Goal: Find specific page/section: Find specific page/section

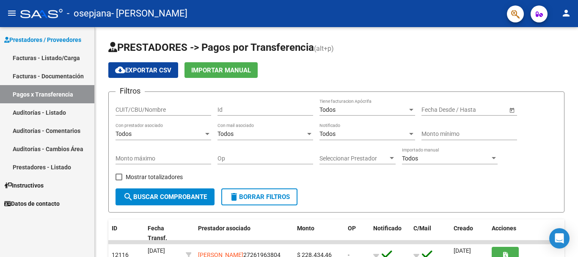
click at [30, 77] on link "Facturas - Documentación" at bounding box center [47, 76] width 94 height 18
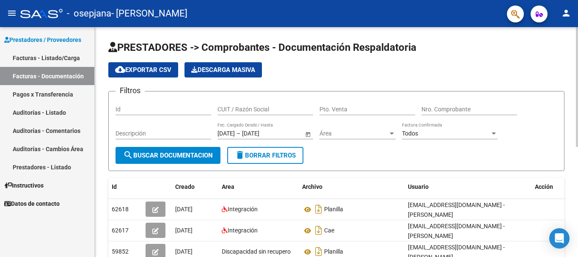
click at [577, 118] on div at bounding box center [577, 87] width 2 height 120
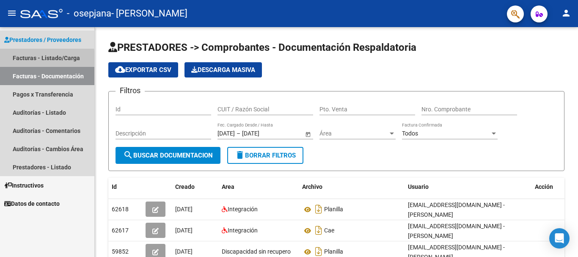
click at [19, 58] on link "Facturas - Listado/Carga" at bounding box center [47, 58] width 94 height 18
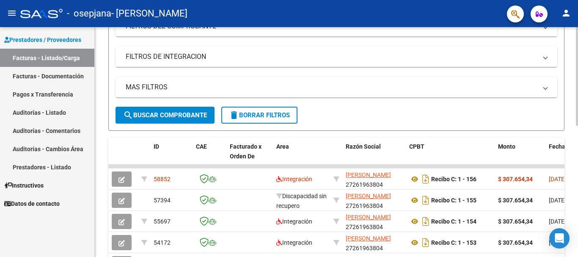
scroll to position [189, 0]
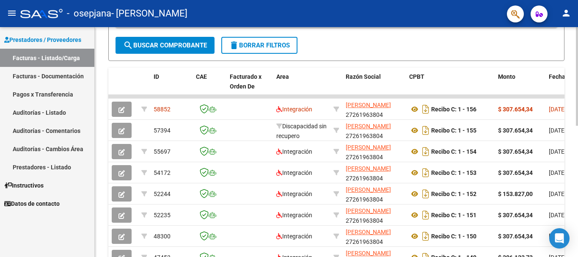
click at [574, 136] on div "Video tutorial PRESTADORES -> Listado de CPBTs Emitidos por Prestadores / Prove…" at bounding box center [337, 97] width 485 height 530
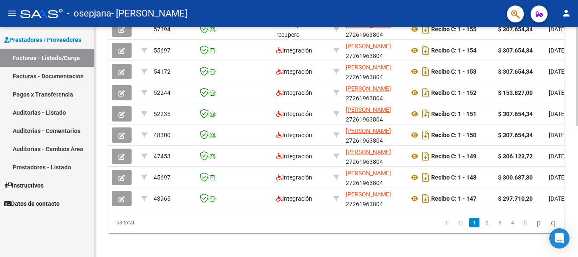
scroll to position [277, 0]
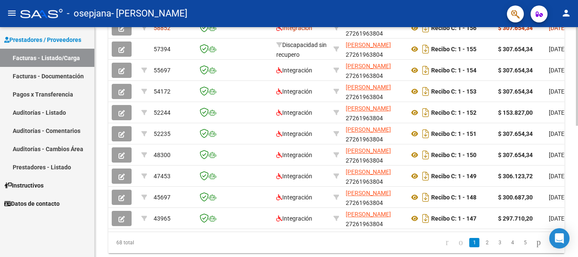
click at [574, 170] on div "Video tutorial PRESTADORES -> Listado de CPBTs Emitidos por Prestadores / Prove…" at bounding box center [337, 15] width 485 height 530
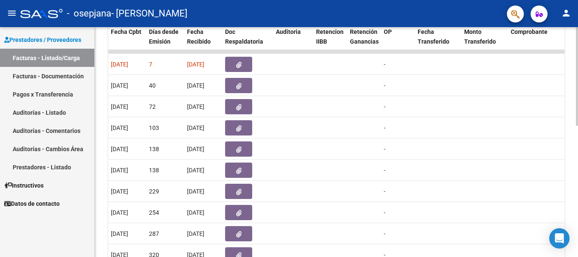
scroll to position [254, 0]
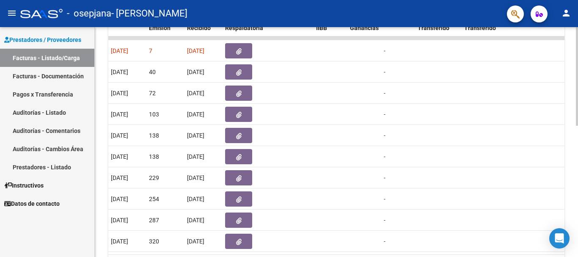
click at [577, 192] on div at bounding box center [577, 187] width 2 height 99
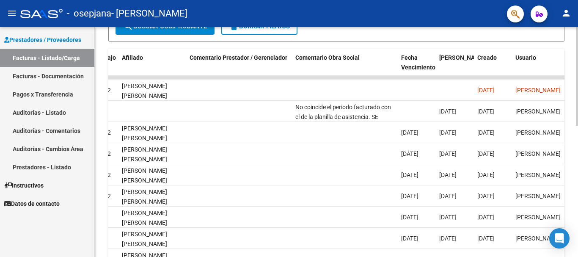
scroll to position [212, 0]
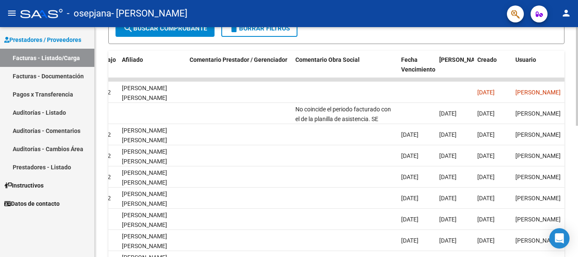
click at [577, 135] on div at bounding box center [577, 169] width 2 height 99
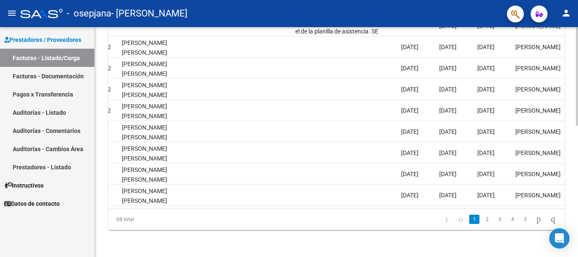
click at [577, 170] on div at bounding box center [577, 207] width 2 height 99
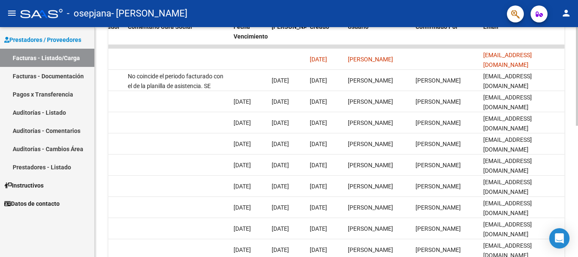
scroll to position [239, 0]
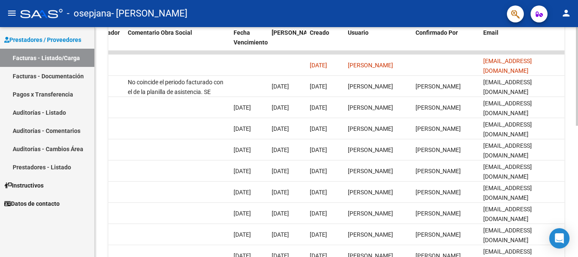
click at [577, 181] on div at bounding box center [577, 181] width 2 height 99
click at [577, 154] on div at bounding box center [577, 181] width 2 height 99
